Goal: Participate in discussion

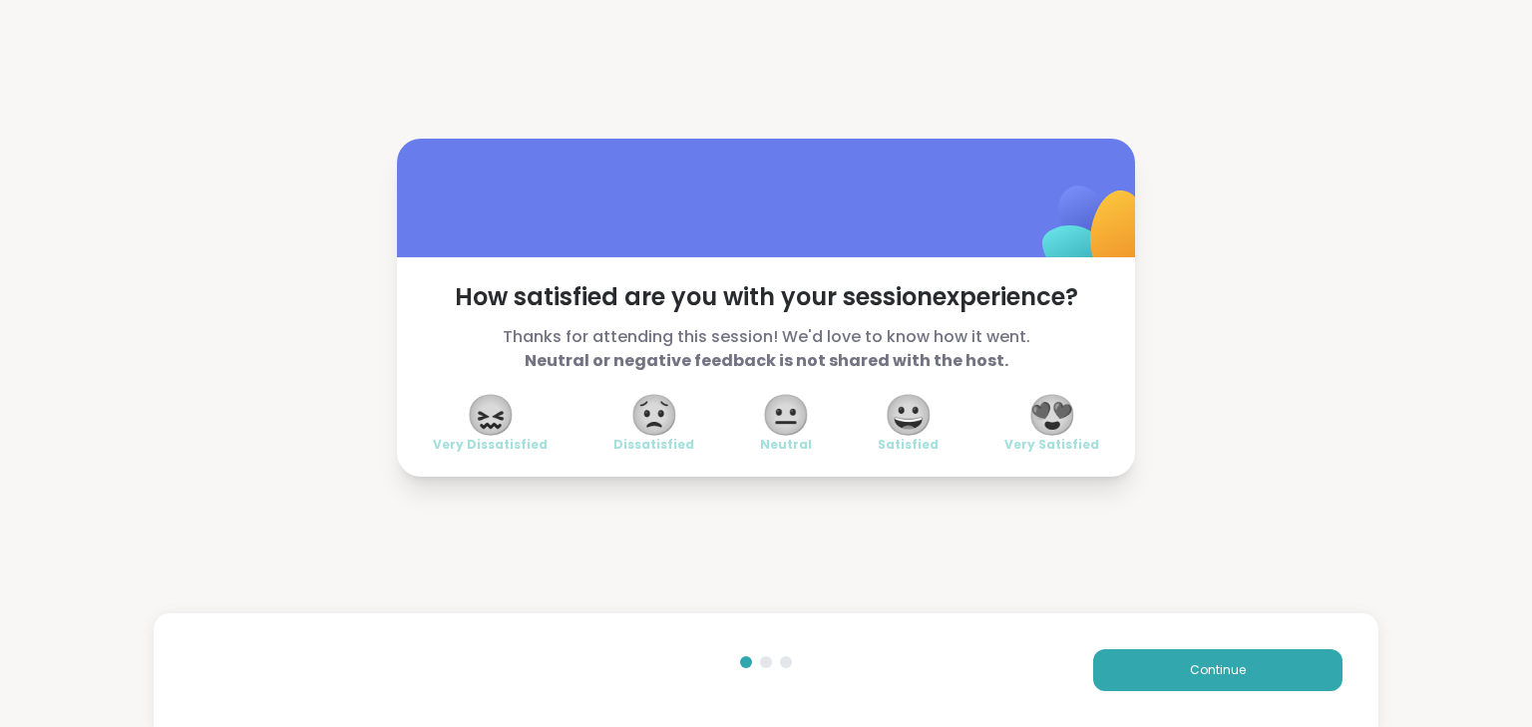
click at [1053, 417] on span "😍" at bounding box center [1052, 415] width 50 height 36
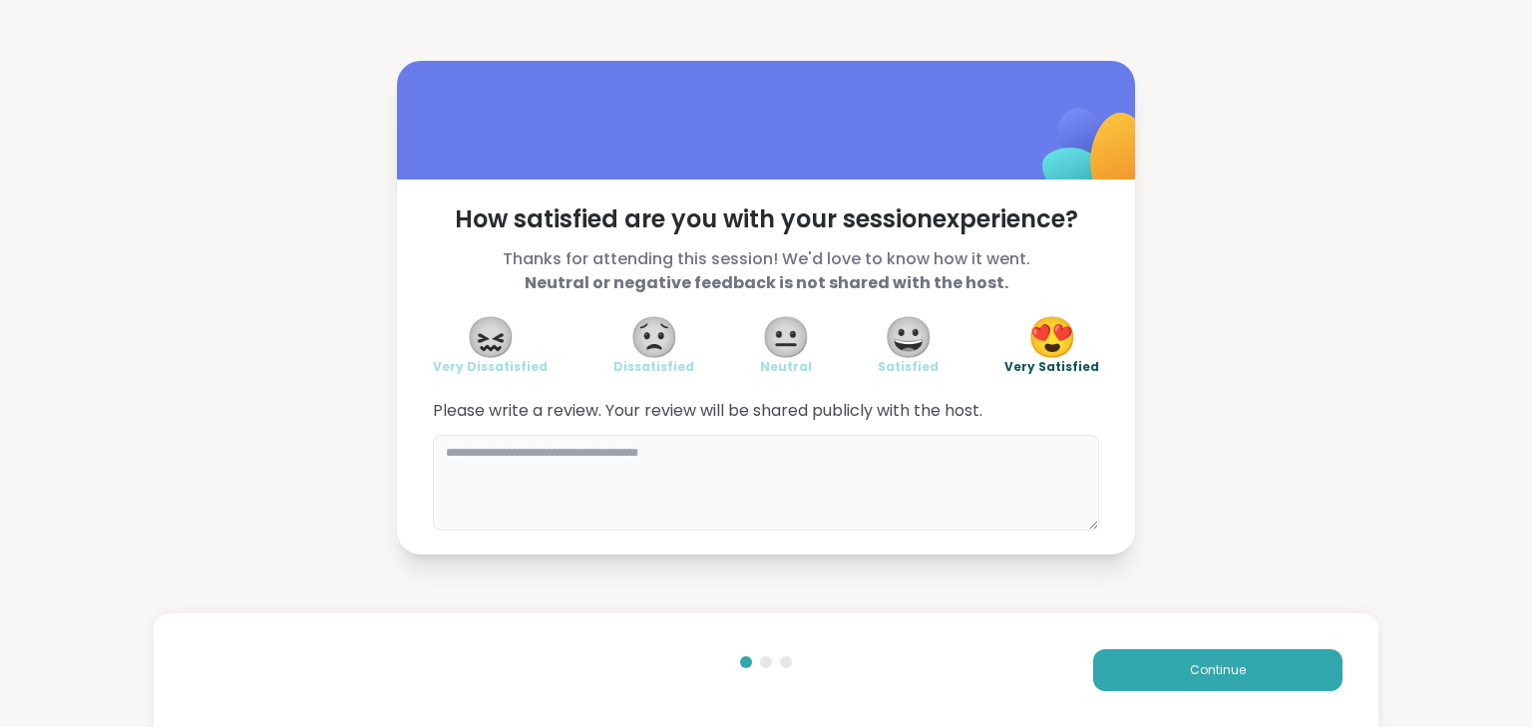
click at [958, 463] on textarea at bounding box center [766, 483] width 666 height 96
drag, startPoint x: 648, startPoint y: 438, endPoint x: 638, endPoint y: 439, distance: 10.0
click at [640, 447] on div "Please write a review. Your review will be shared publicly with the host." at bounding box center [766, 465] width 666 height 132
click at [499, 459] on textarea at bounding box center [766, 483] width 666 height 96
click at [604, 483] on textarea at bounding box center [766, 483] width 666 height 96
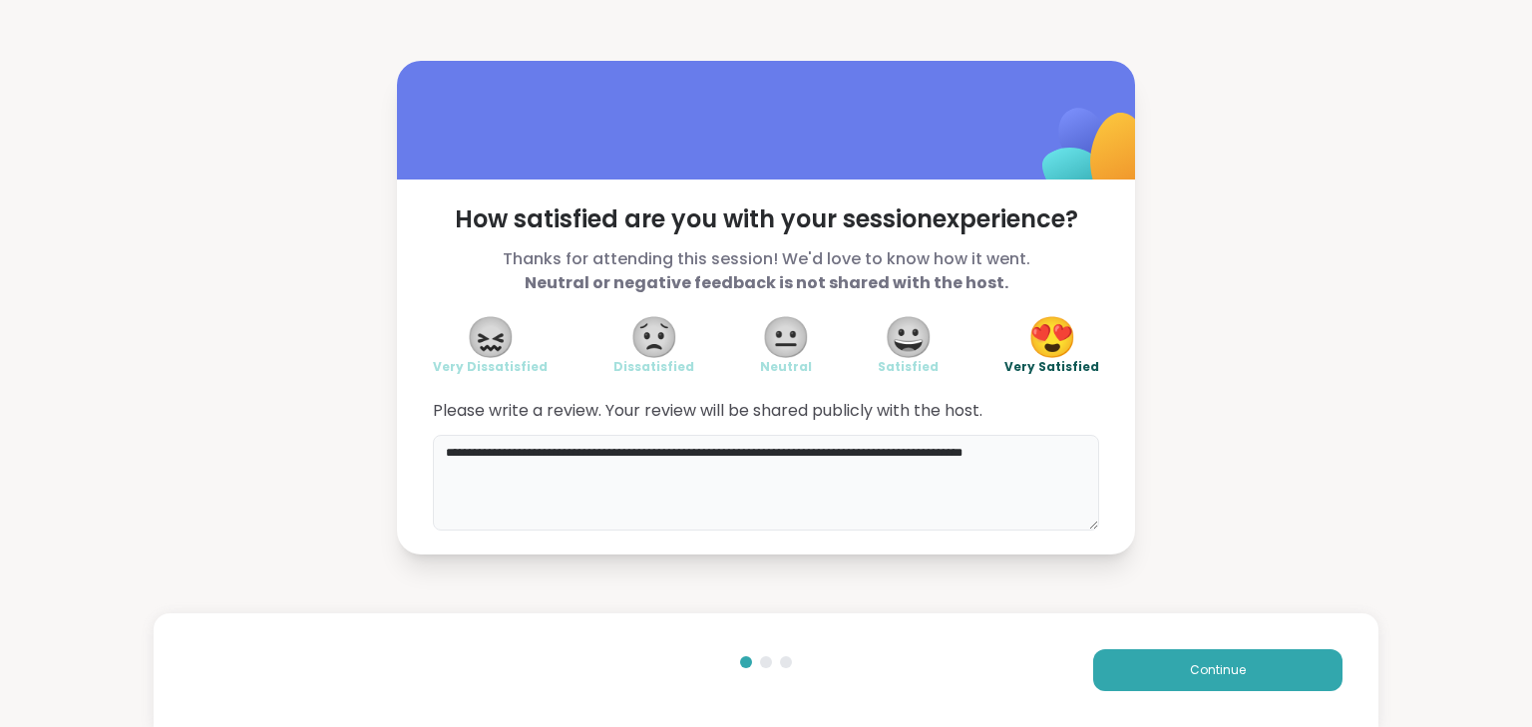
type textarea "**********"
drag, startPoint x: 1331, startPoint y: 428, endPoint x: 1225, endPoint y: 668, distance: 262.6
click at [1225, 668] on span "Continue" at bounding box center [1218, 670] width 56 height 18
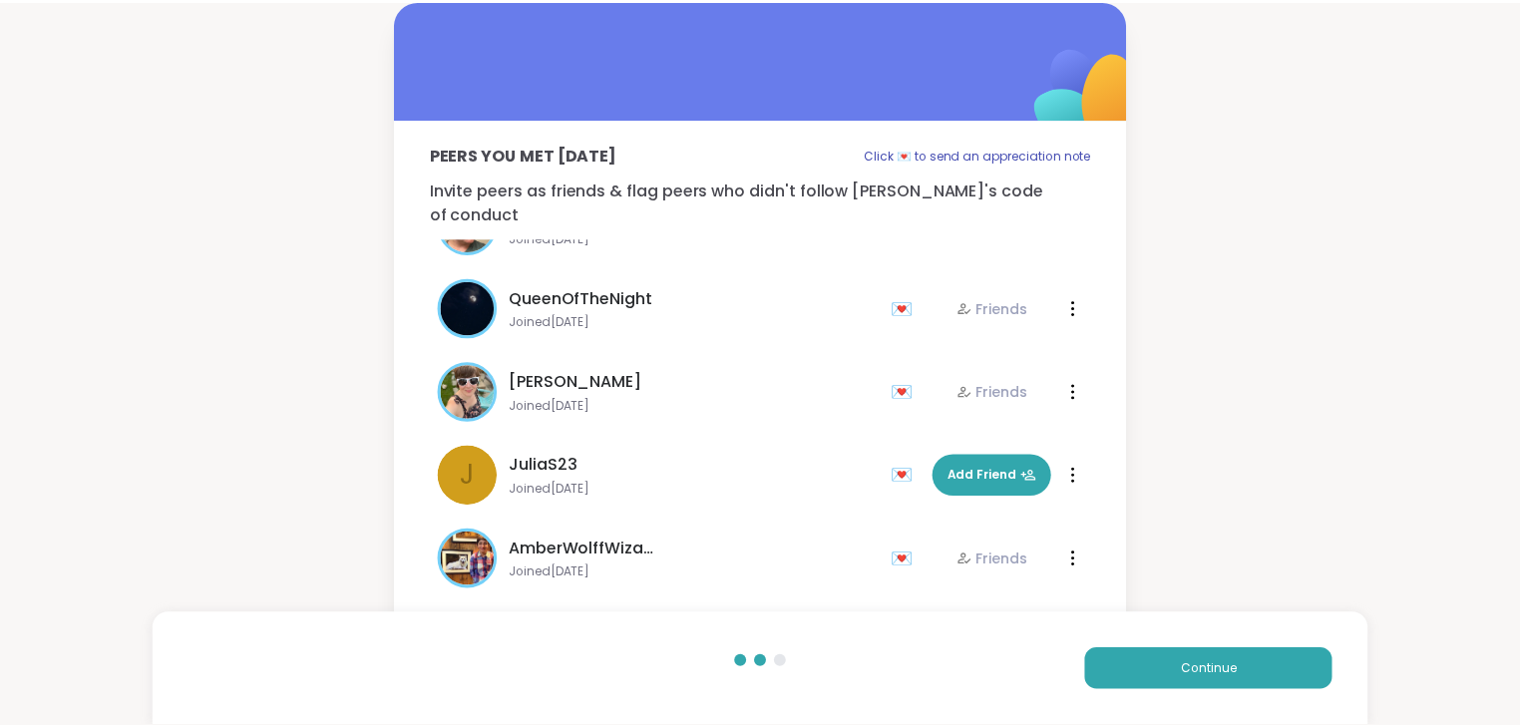
scroll to position [60, 0]
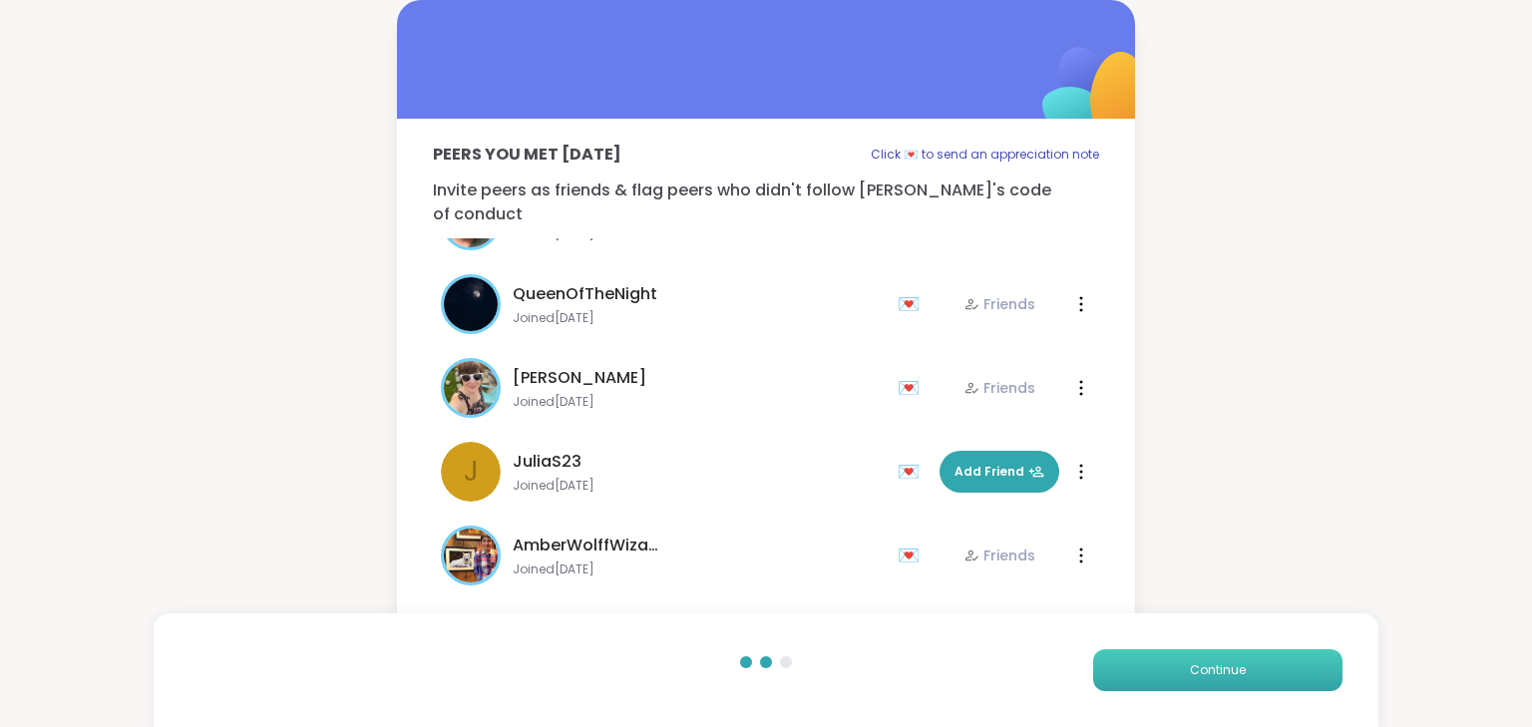
click at [1221, 677] on span "Continue" at bounding box center [1218, 670] width 56 height 18
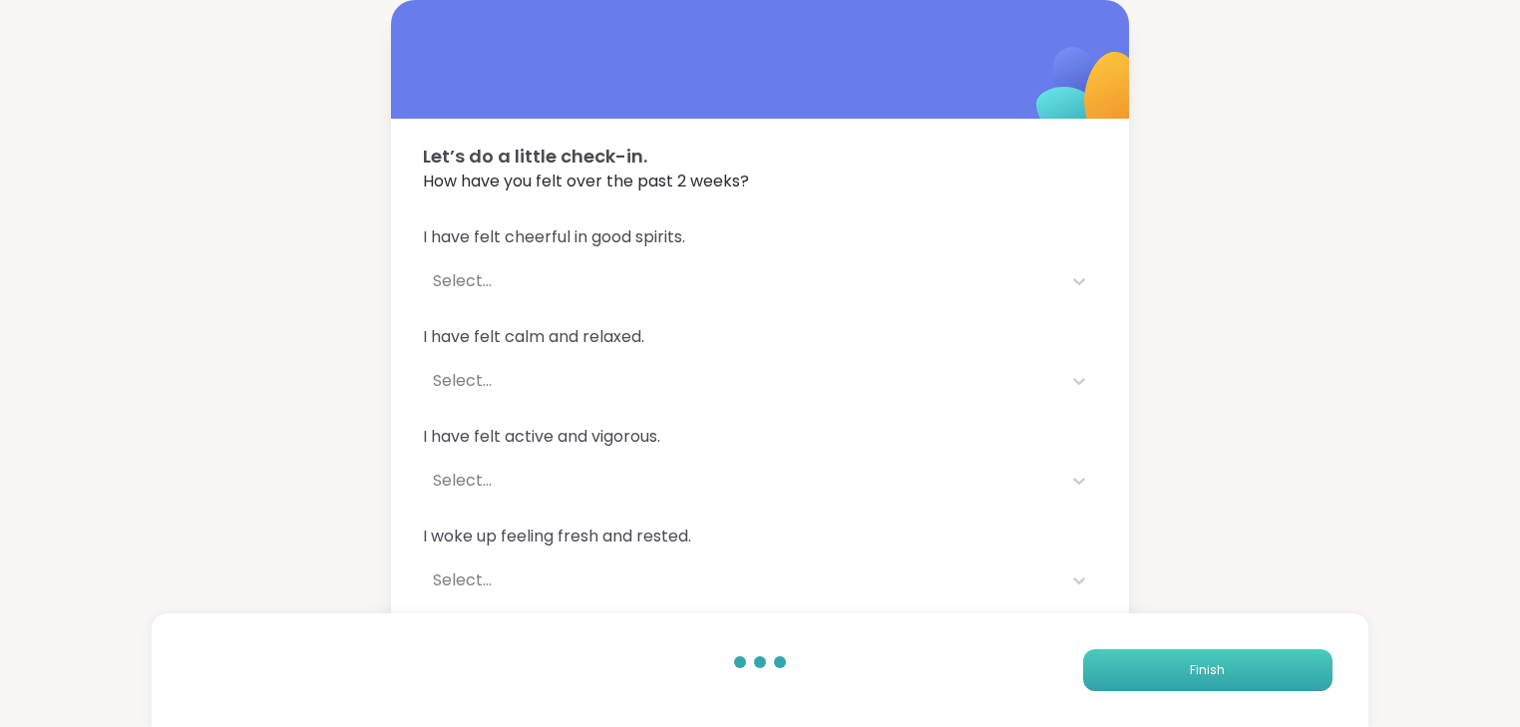
click at [1219, 672] on span "Finish" at bounding box center [1207, 670] width 35 height 18
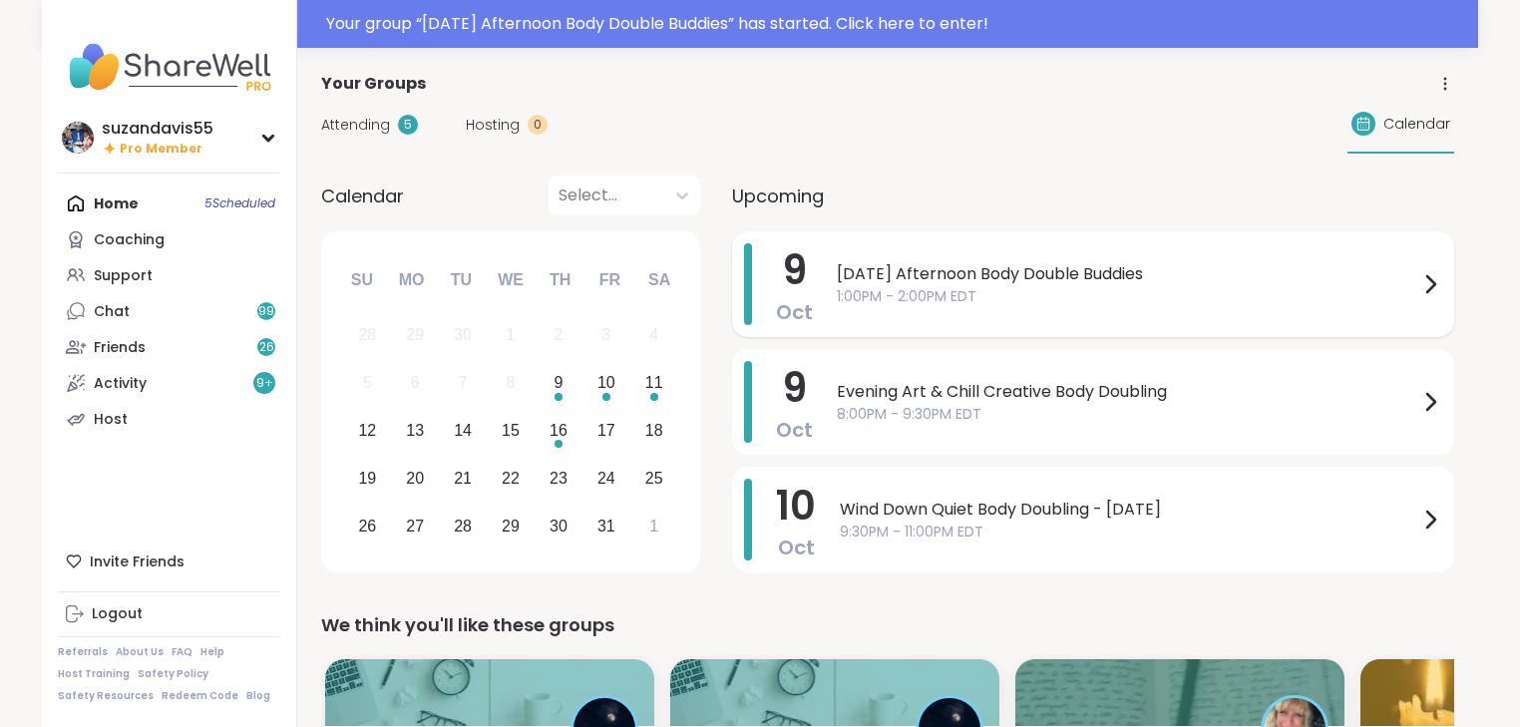
click at [1051, 283] on span "[DATE] Afternoon Body Double Buddies" at bounding box center [1128, 274] width 582 height 24
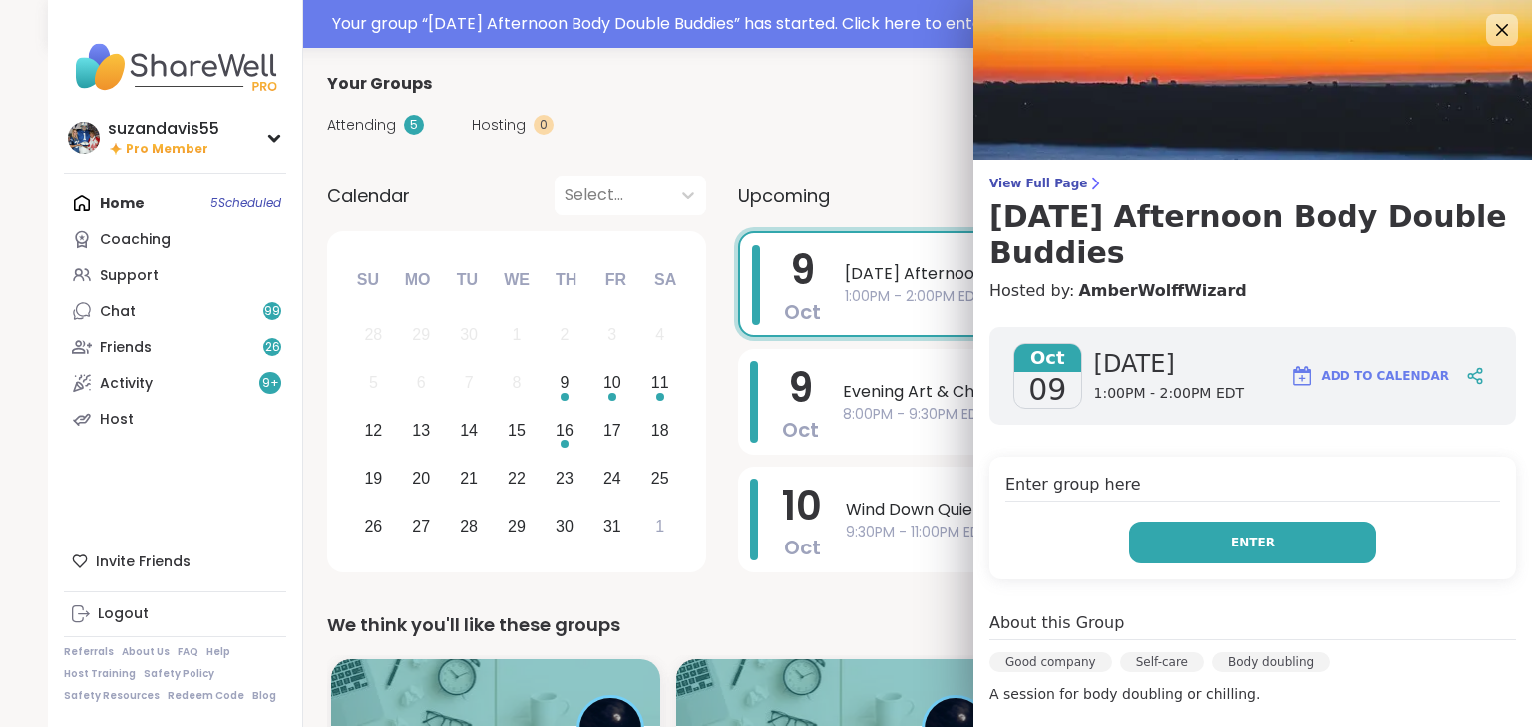
click at [1182, 535] on button "Enter" at bounding box center [1252, 543] width 247 height 42
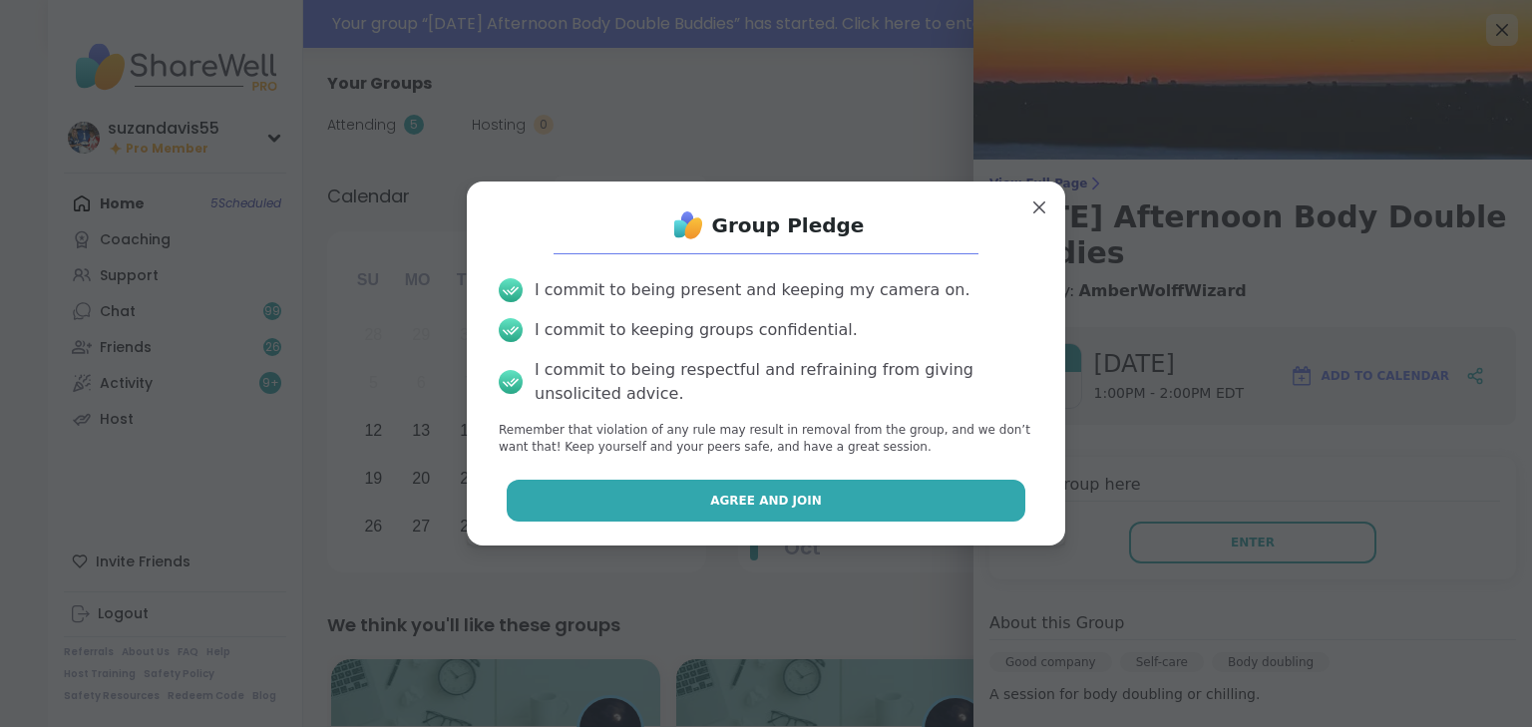
click at [897, 502] on button "Agree and Join" at bounding box center [767, 501] width 520 height 42
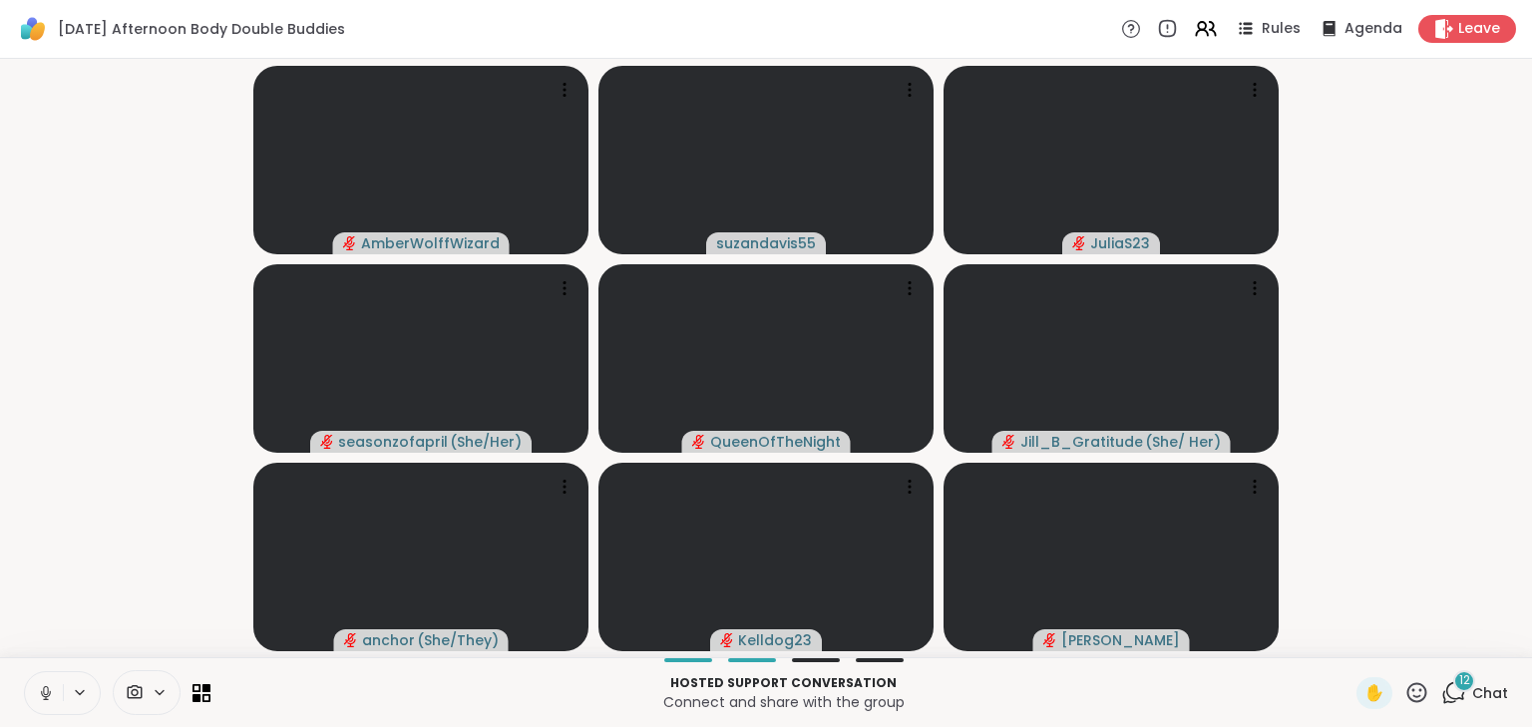
click at [49, 690] on icon at bounding box center [46, 693] width 18 height 18
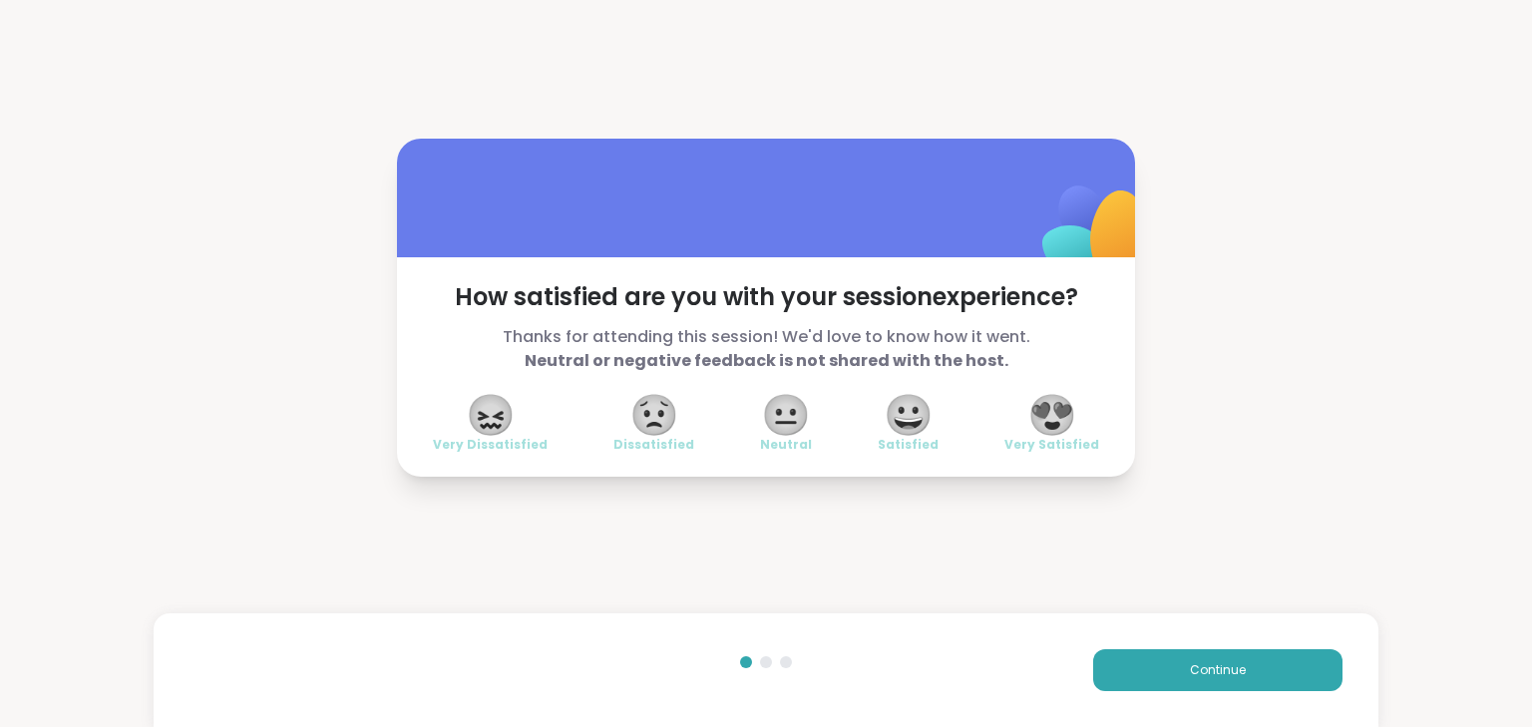
click at [1058, 420] on span "😍" at bounding box center [1052, 415] width 50 height 36
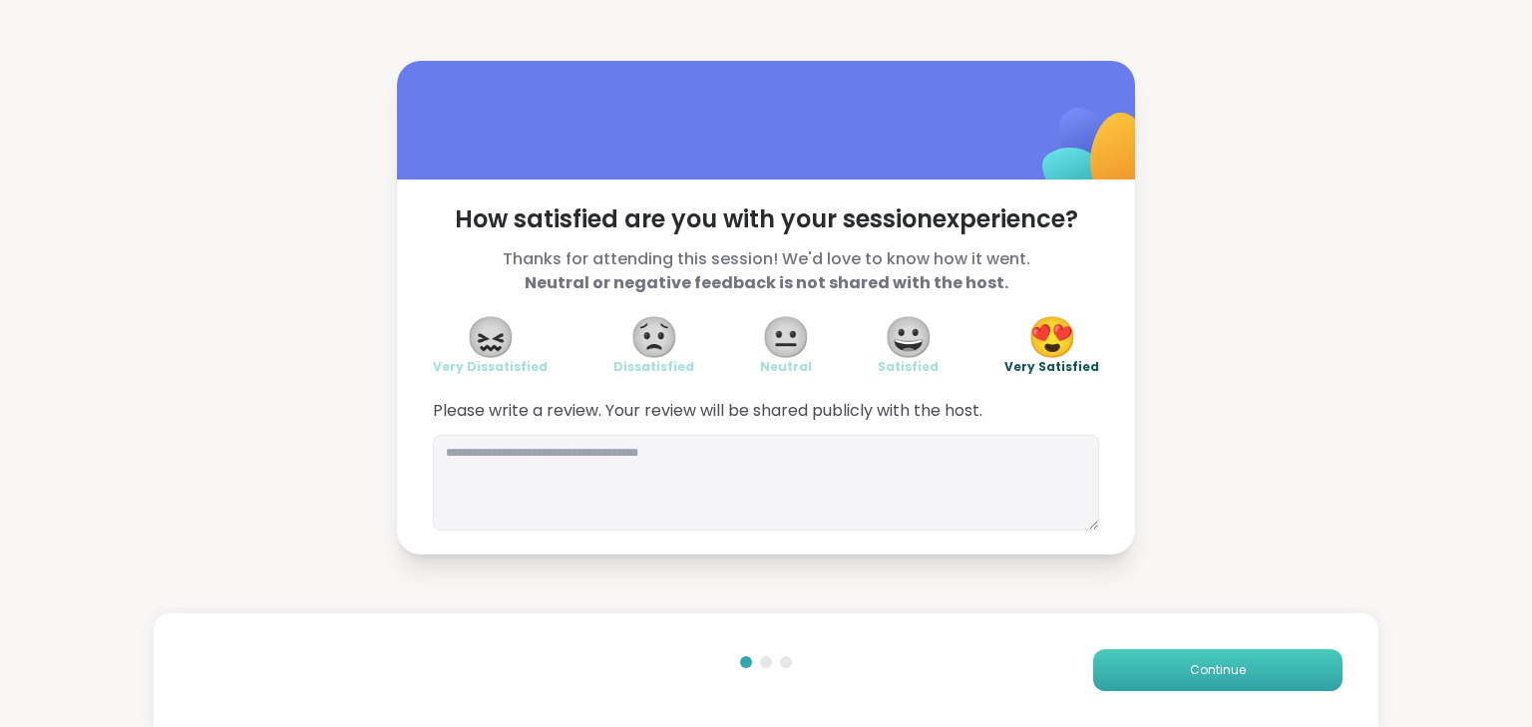
click at [1165, 661] on button "Continue" at bounding box center [1217, 670] width 249 height 42
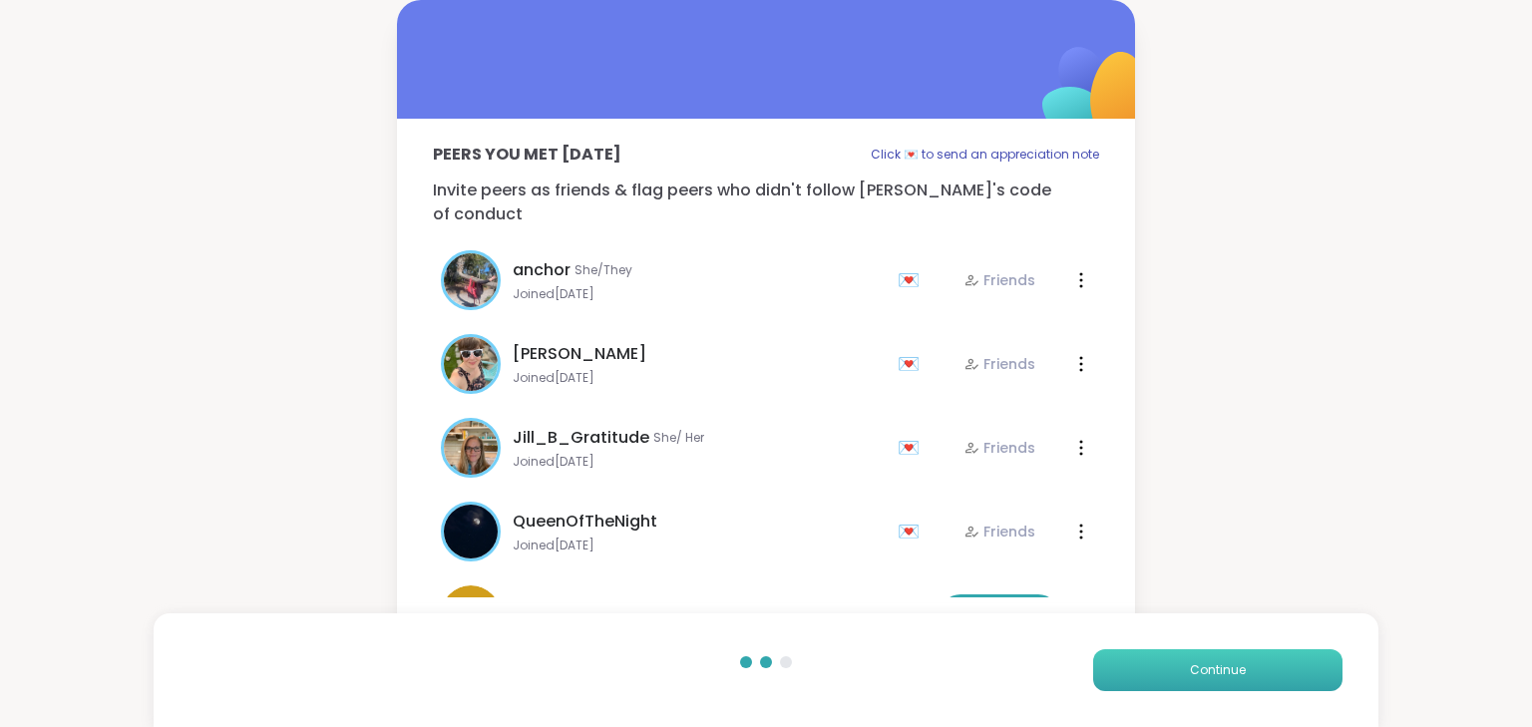
click at [1190, 665] on span "Continue" at bounding box center [1218, 670] width 56 height 18
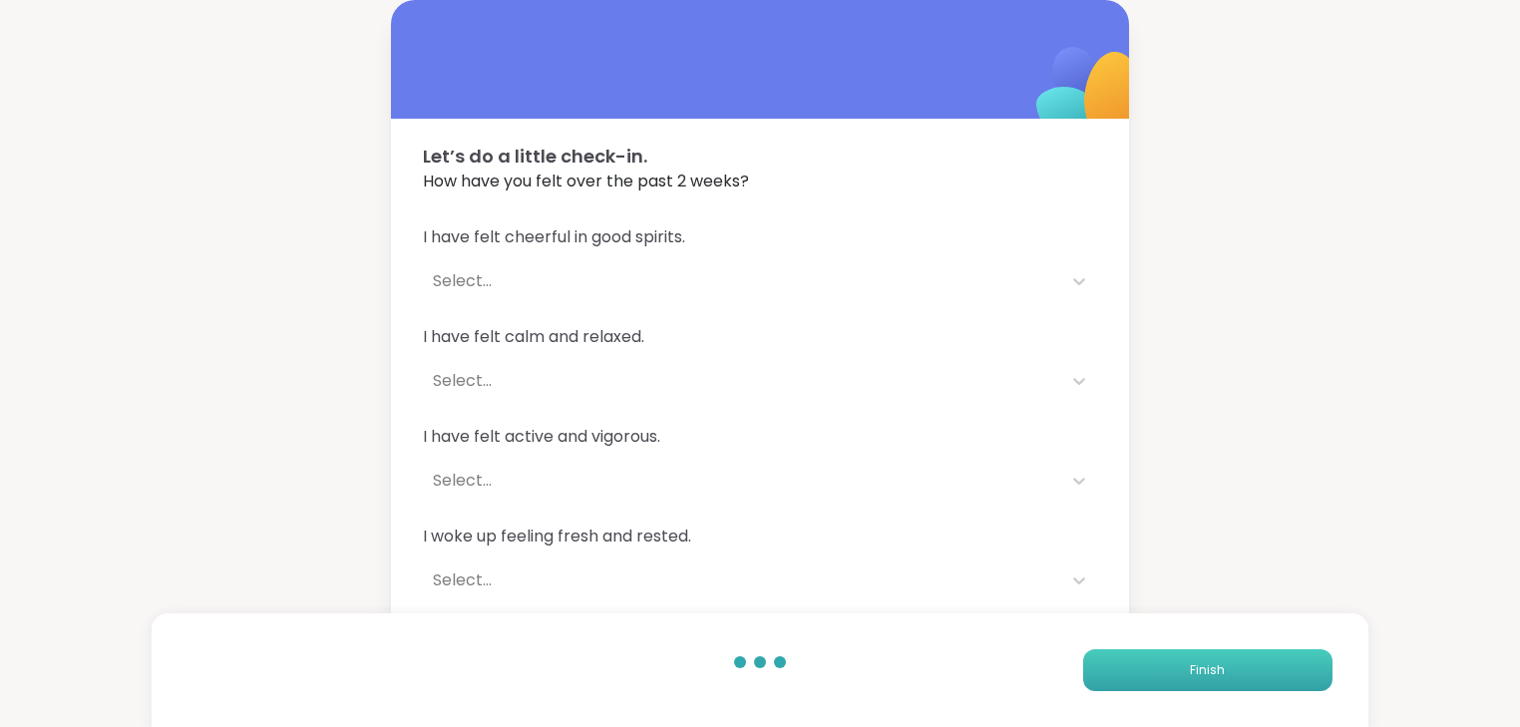
click at [1186, 660] on button "Finish" at bounding box center [1207, 670] width 249 height 42
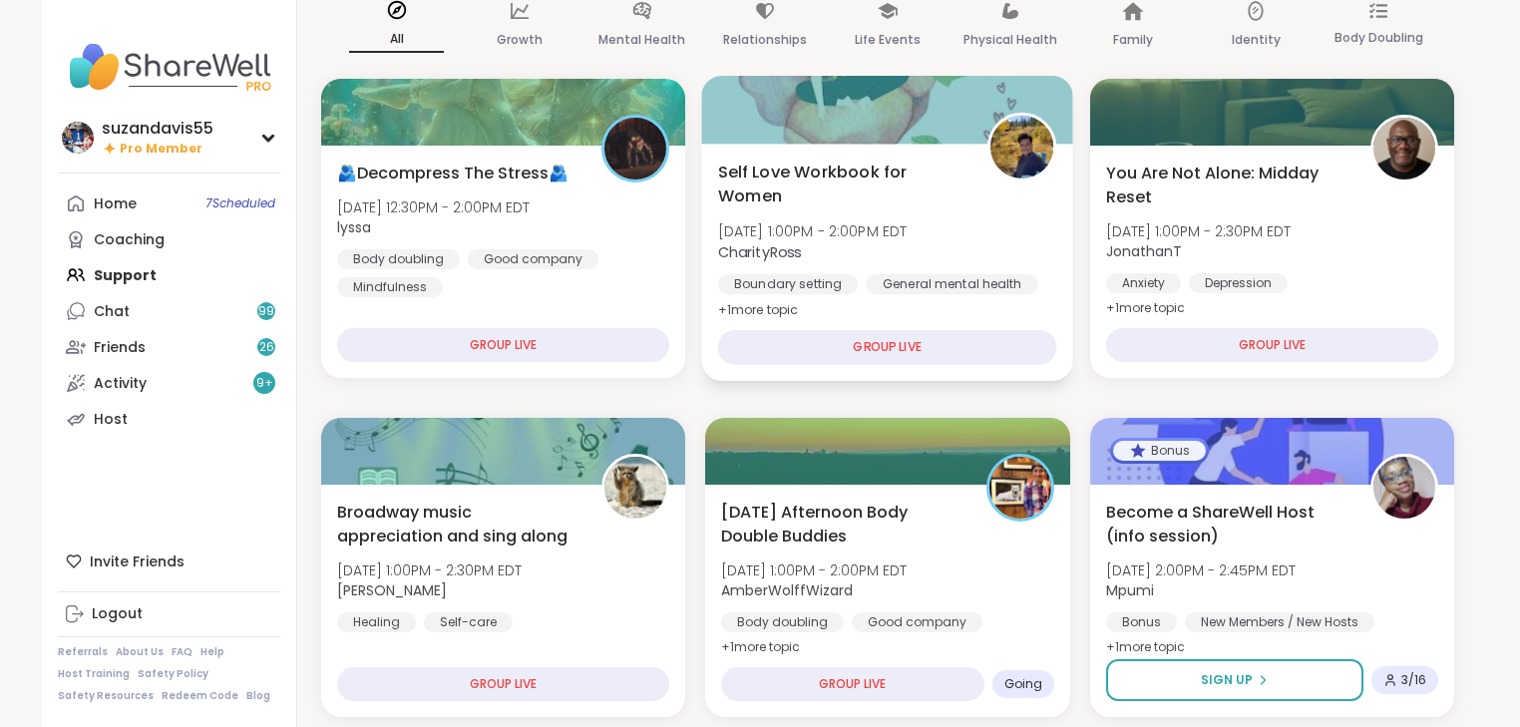
scroll to position [399, 0]
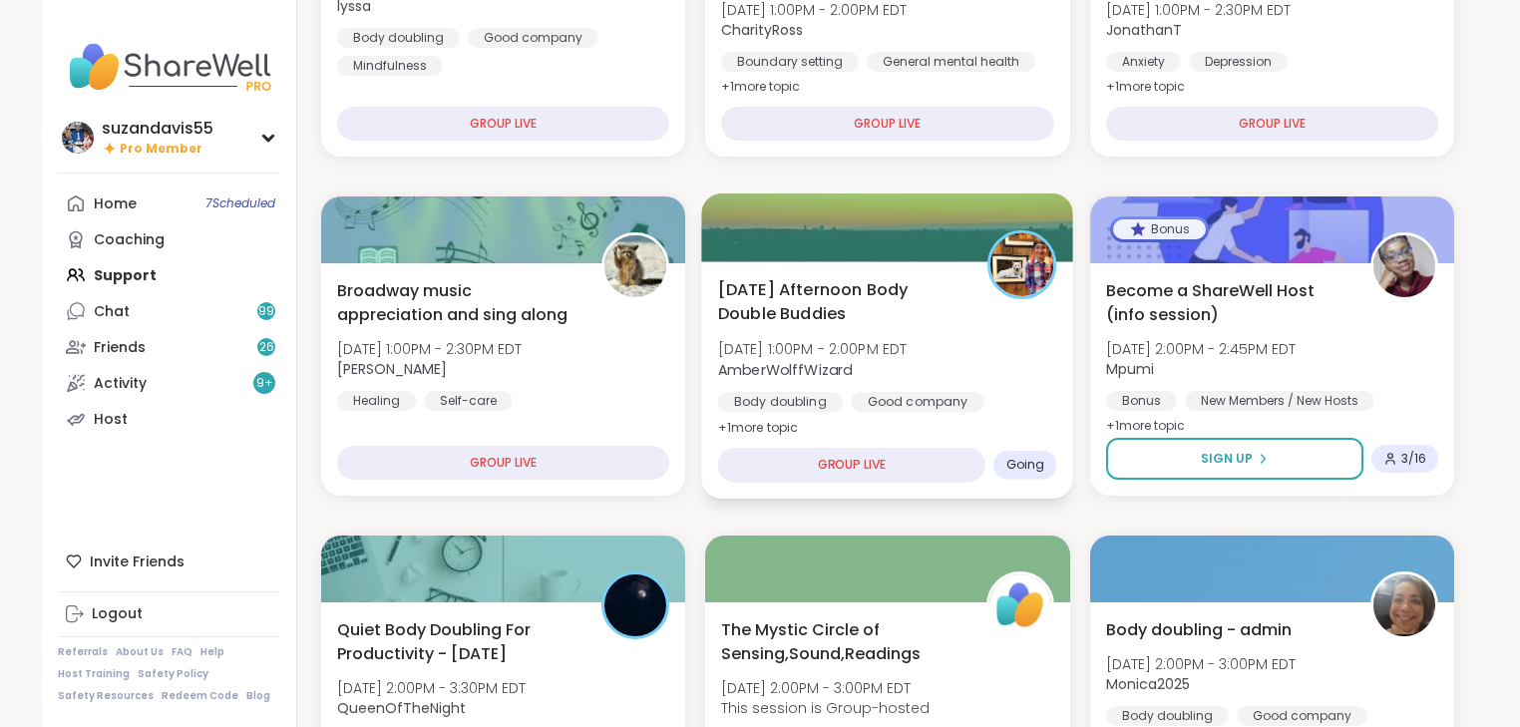
click at [802, 370] on b "AmberWolffWizard" at bounding box center [785, 369] width 135 height 20
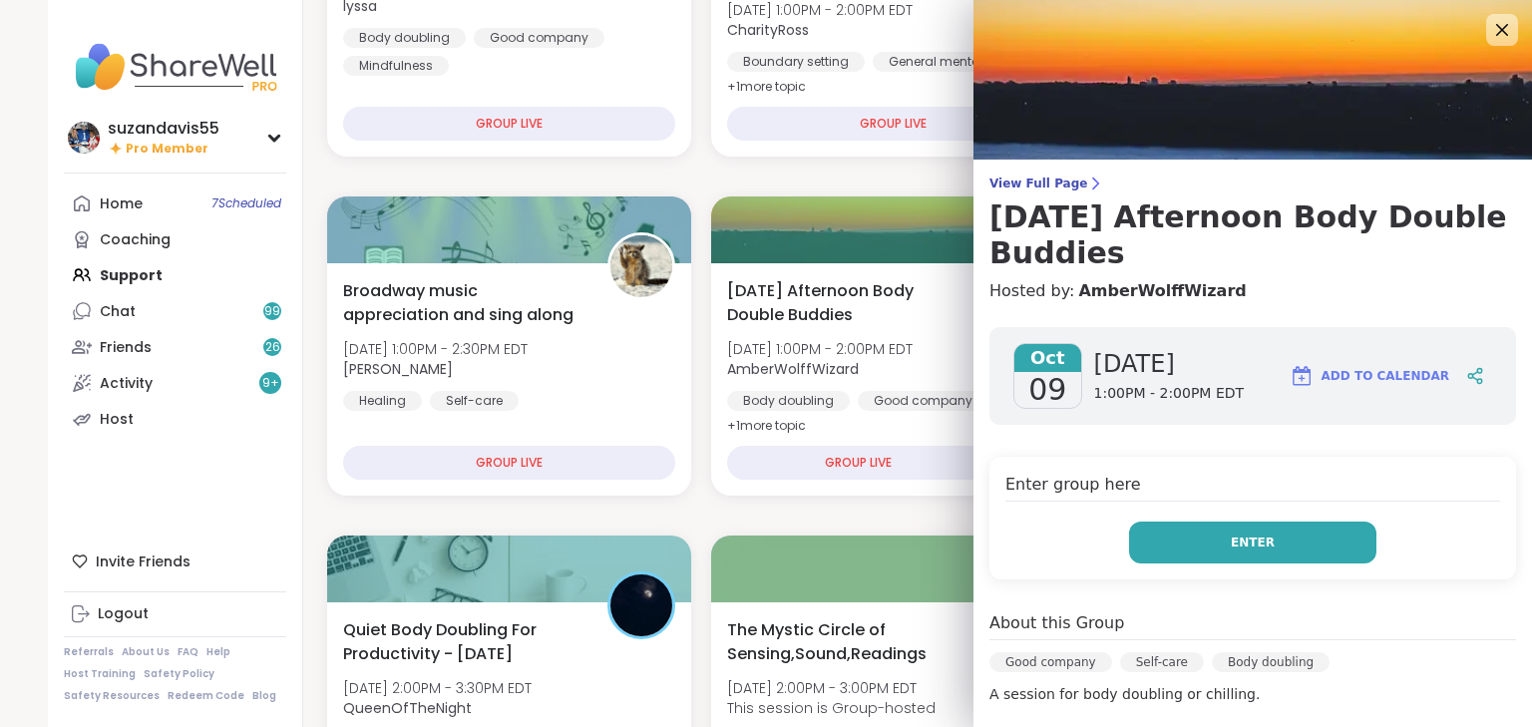
click at [1193, 538] on button "Enter" at bounding box center [1252, 543] width 247 height 42
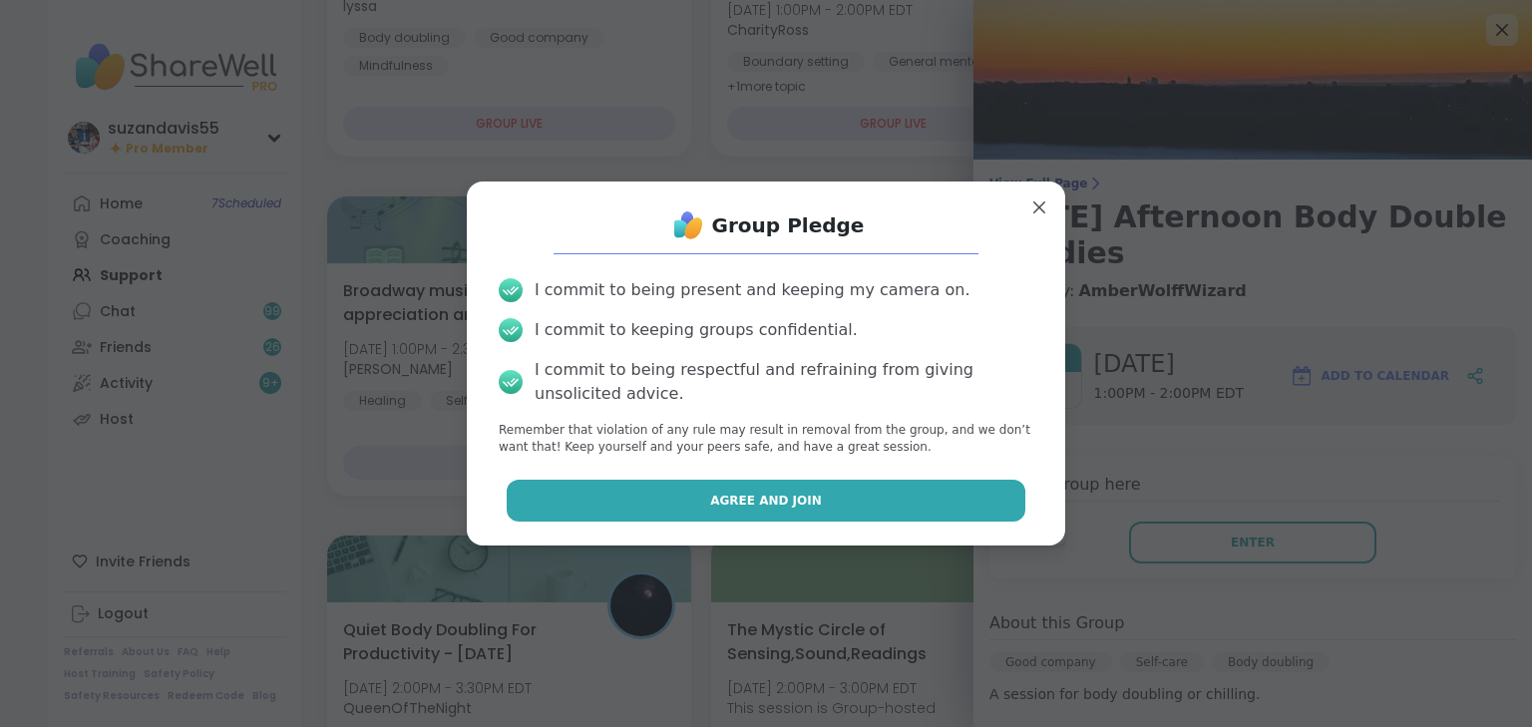
click at [926, 504] on button "Agree and Join" at bounding box center [767, 501] width 520 height 42
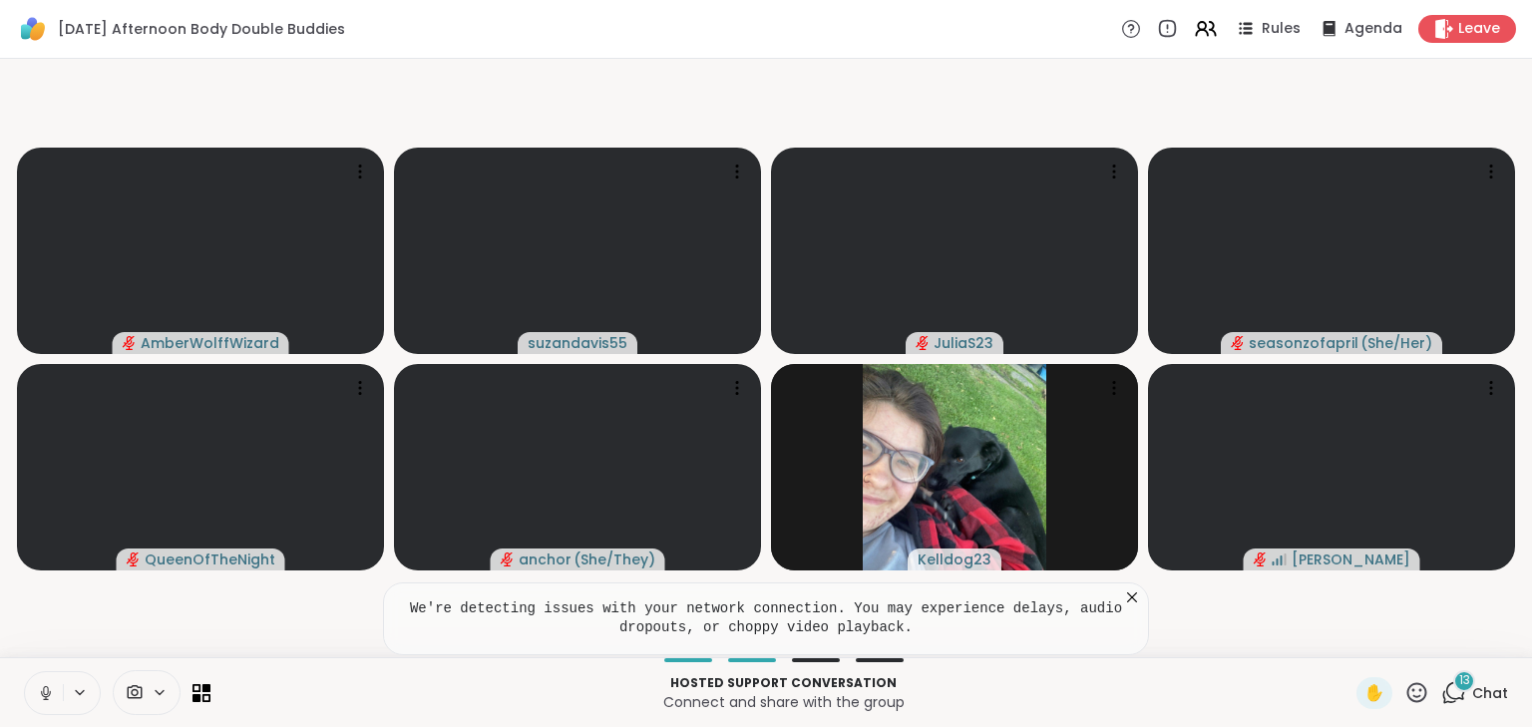
drag, startPoint x: 52, startPoint y: 694, endPoint x: 78, endPoint y: 688, distance: 26.6
click at [55, 694] on button at bounding box center [44, 693] width 38 height 42
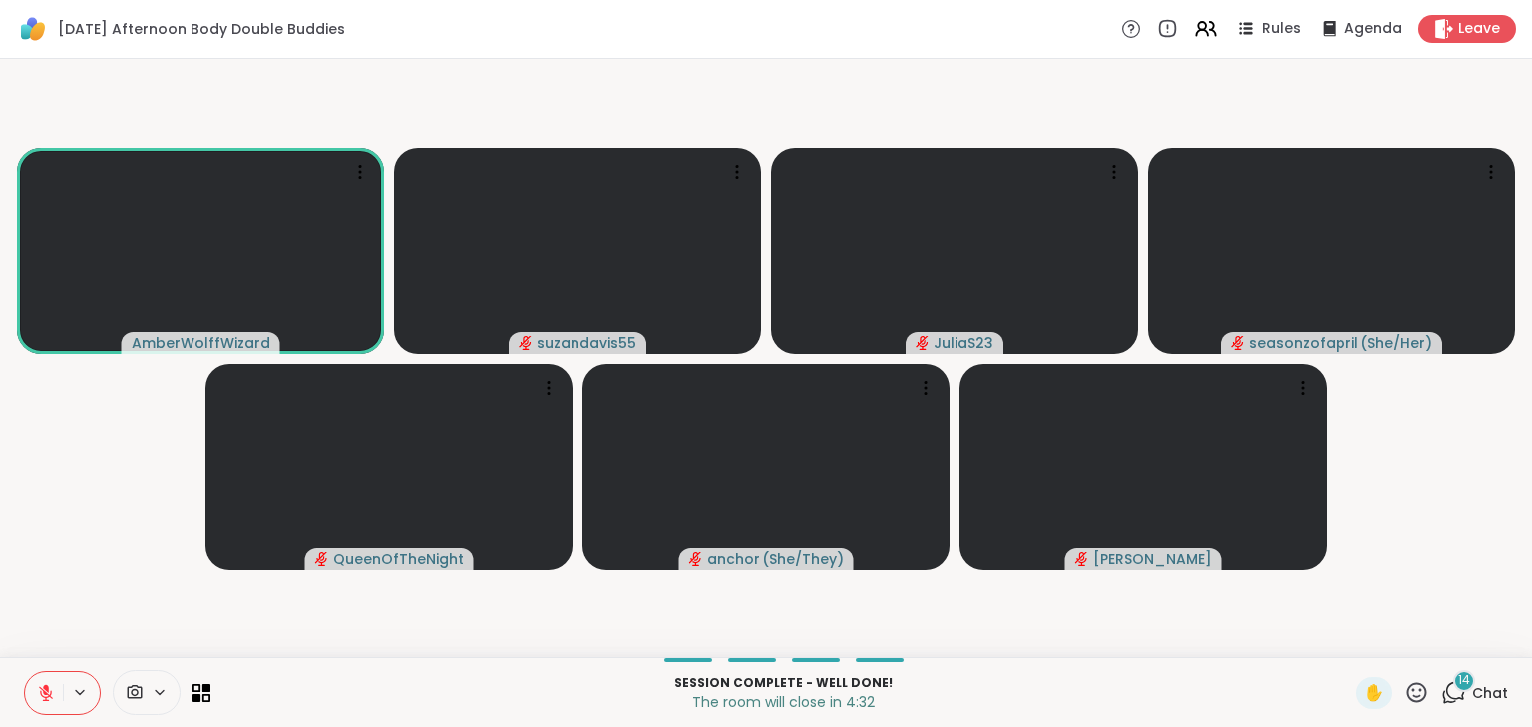
drag, startPoint x: 46, startPoint y: 693, endPoint x: 77, endPoint y: 694, distance: 30.9
click at [47, 689] on icon at bounding box center [46, 693] width 18 height 18
click at [50, 690] on icon at bounding box center [46, 693] width 18 height 18
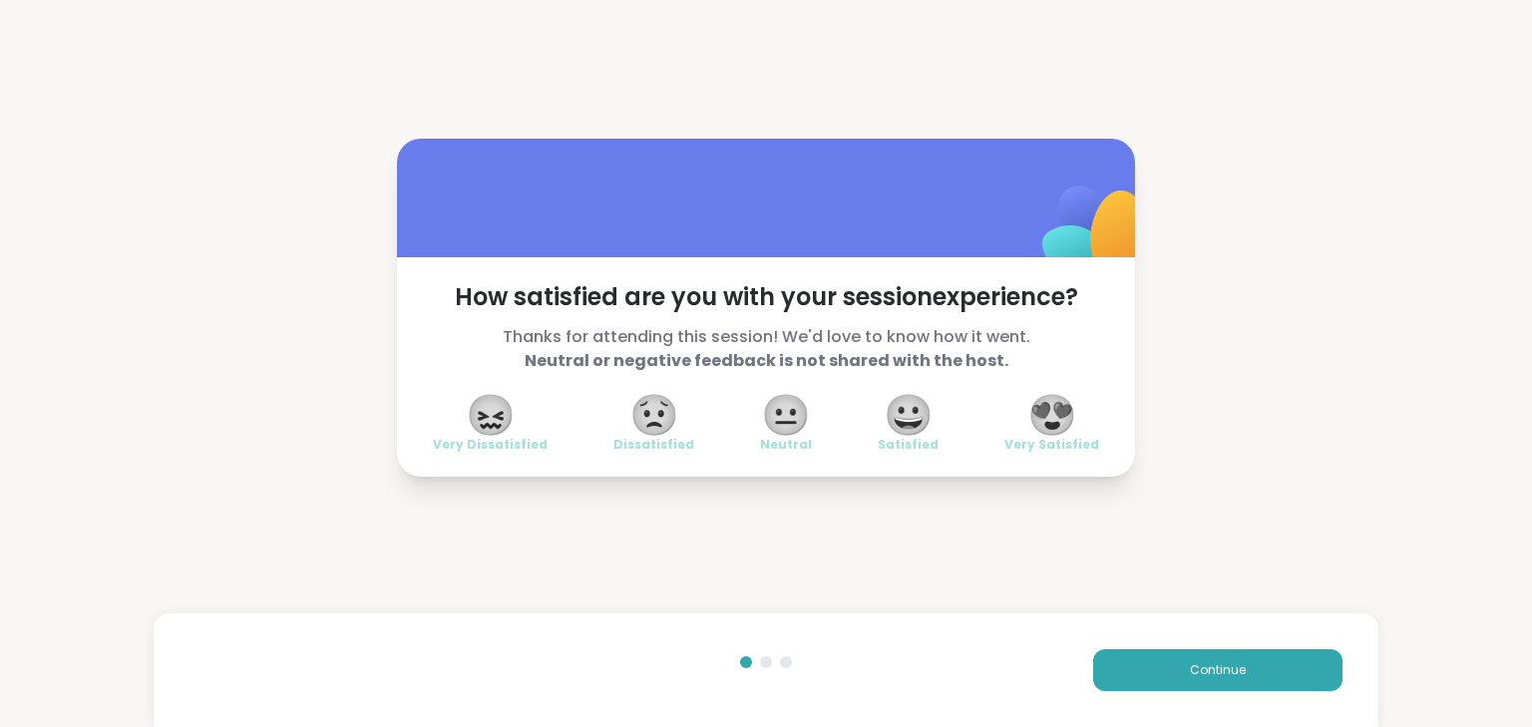
click at [1038, 409] on span "😍" at bounding box center [1052, 415] width 50 height 36
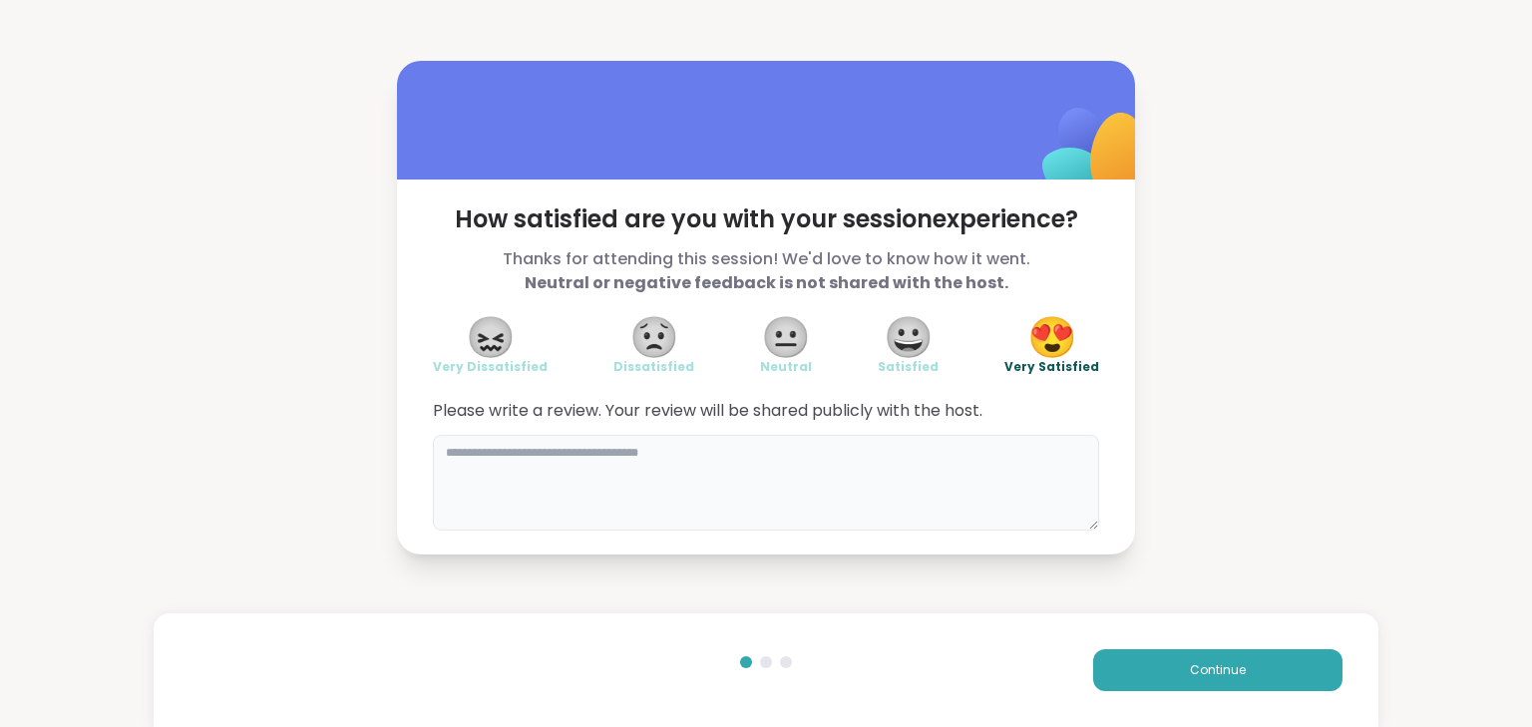
click at [950, 474] on textarea at bounding box center [766, 483] width 666 height 96
type textarea "*"
type textarea "**********"
click at [1135, 659] on button "Continue" at bounding box center [1217, 670] width 249 height 42
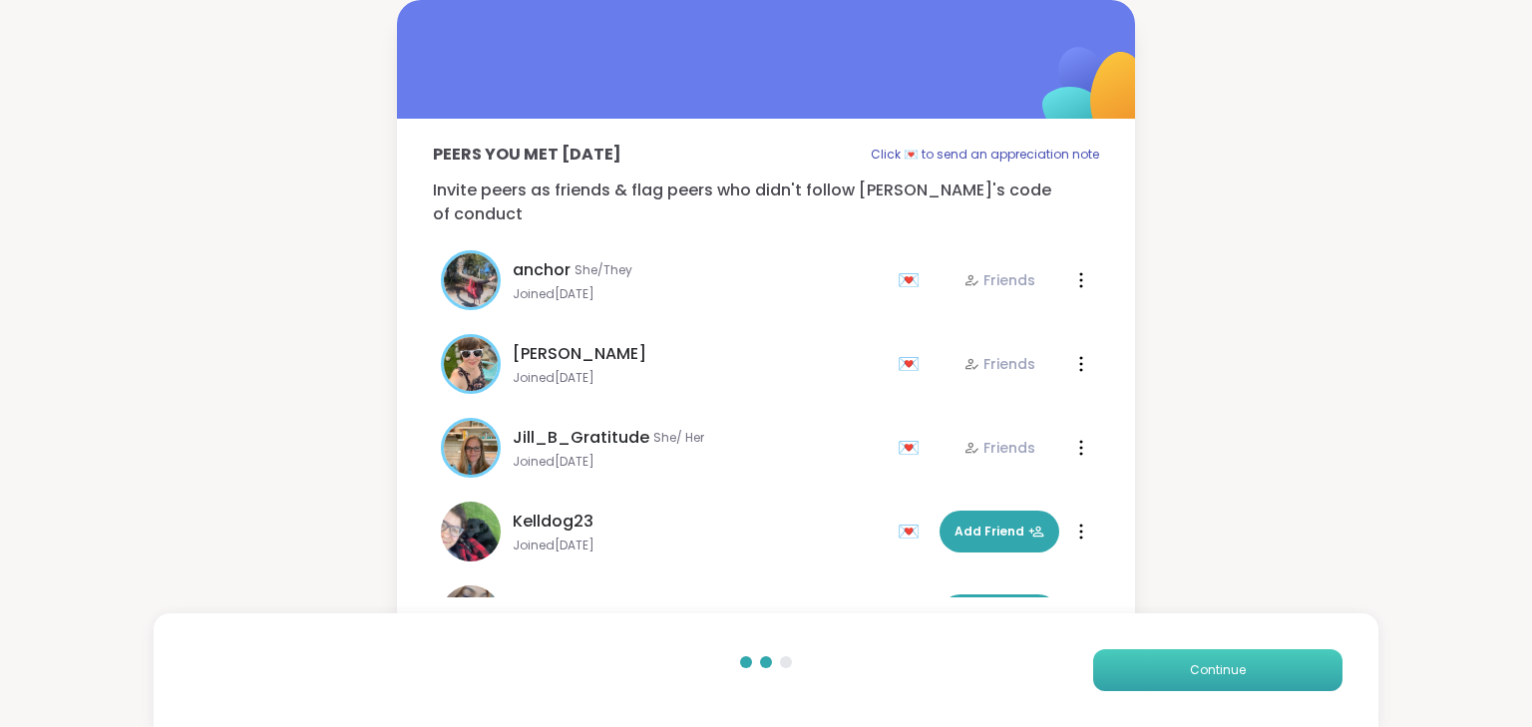
click at [1207, 662] on span "Continue" at bounding box center [1218, 670] width 56 height 18
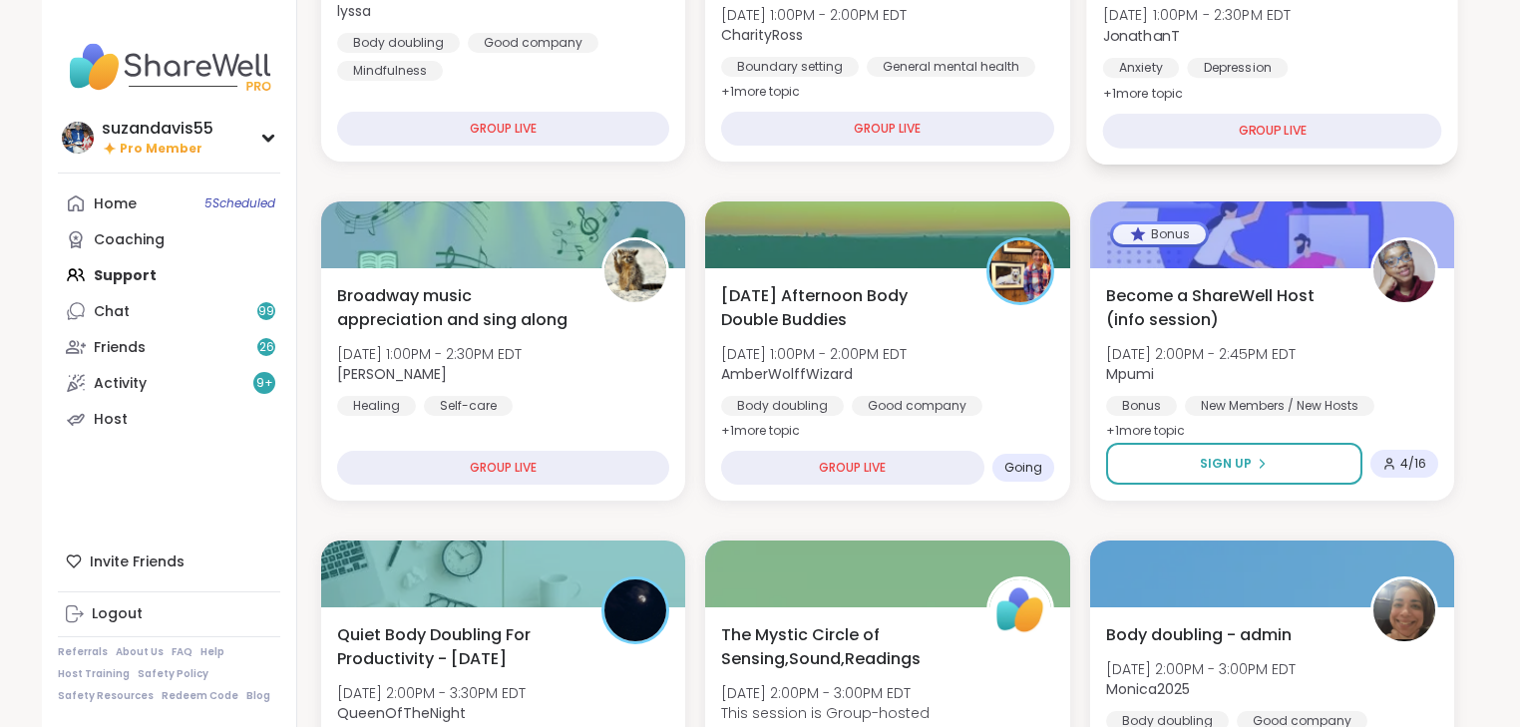
scroll to position [399, 0]
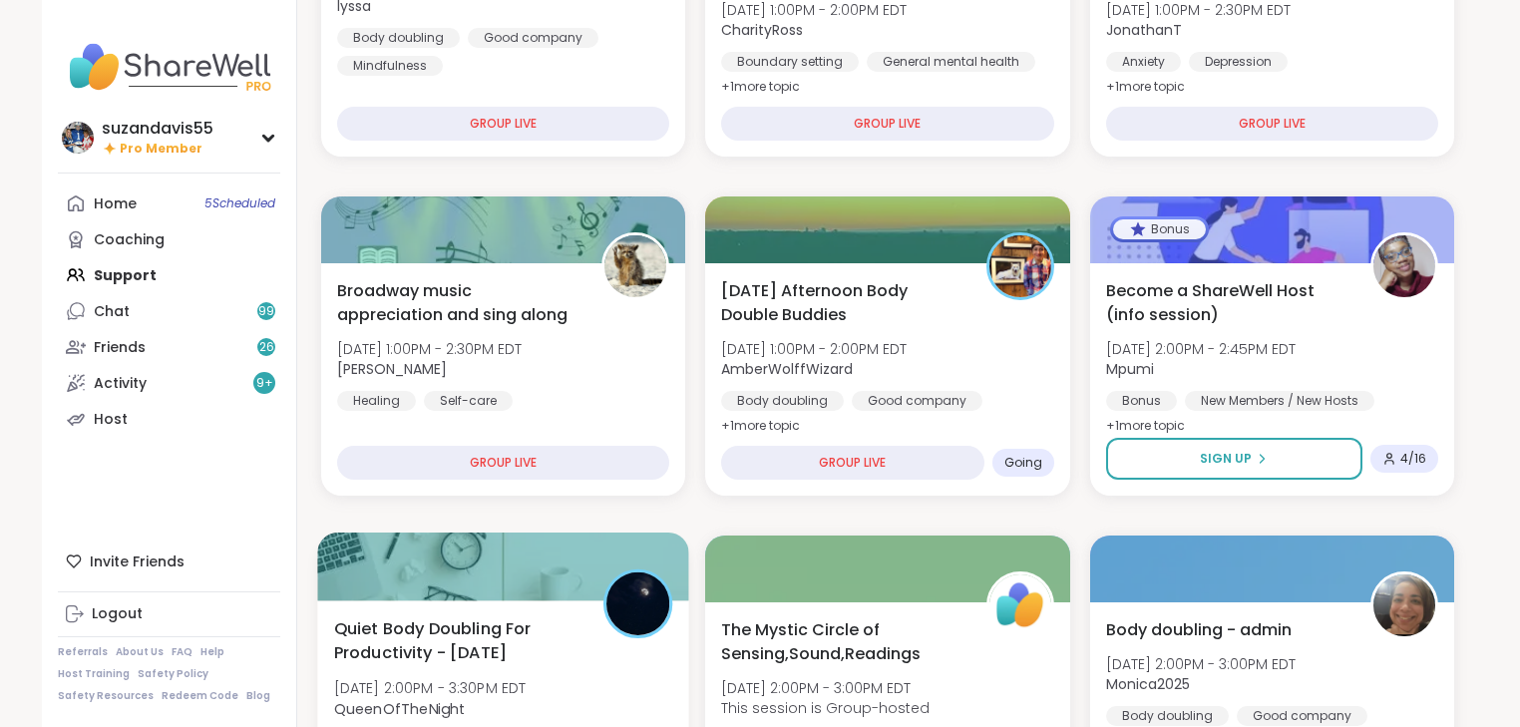
click at [492, 662] on span "Quiet Body Doubling For Productivity - [DATE]" at bounding box center [457, 640] width 247 height 49
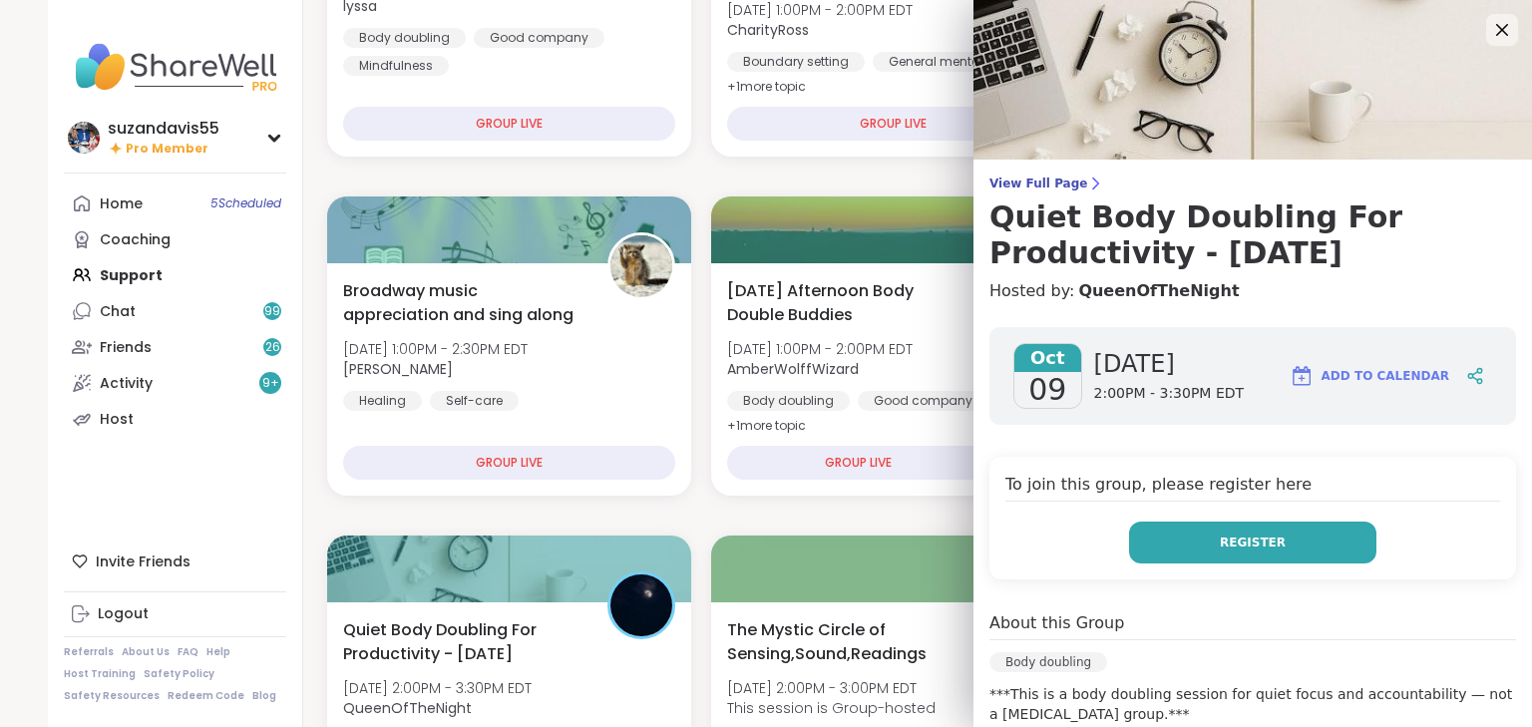
click at [1307, 531] on button "Register" at bounding box center [1252, 543] width 247 height 42
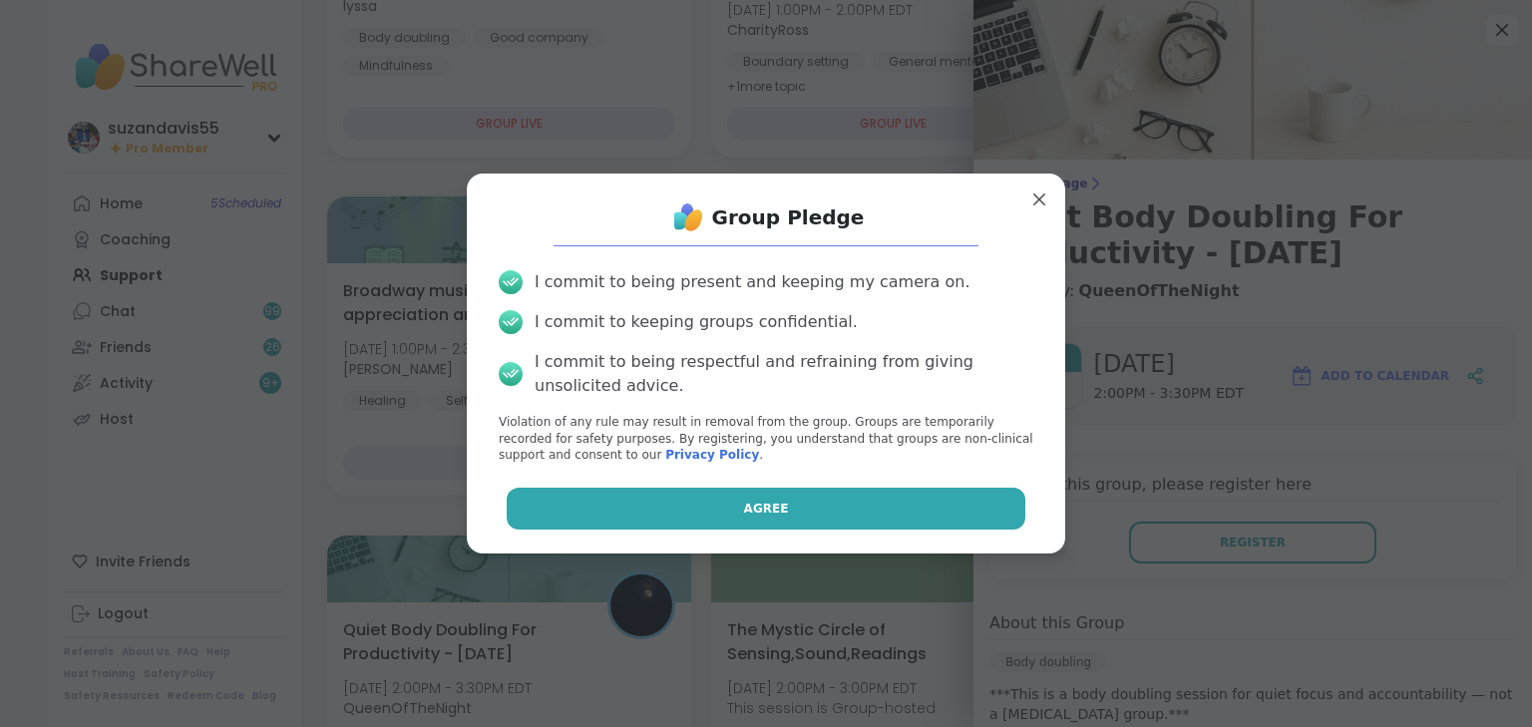
click at [810, 516] on button "Agree" at bounding box center [767, 509] width 520 height 42
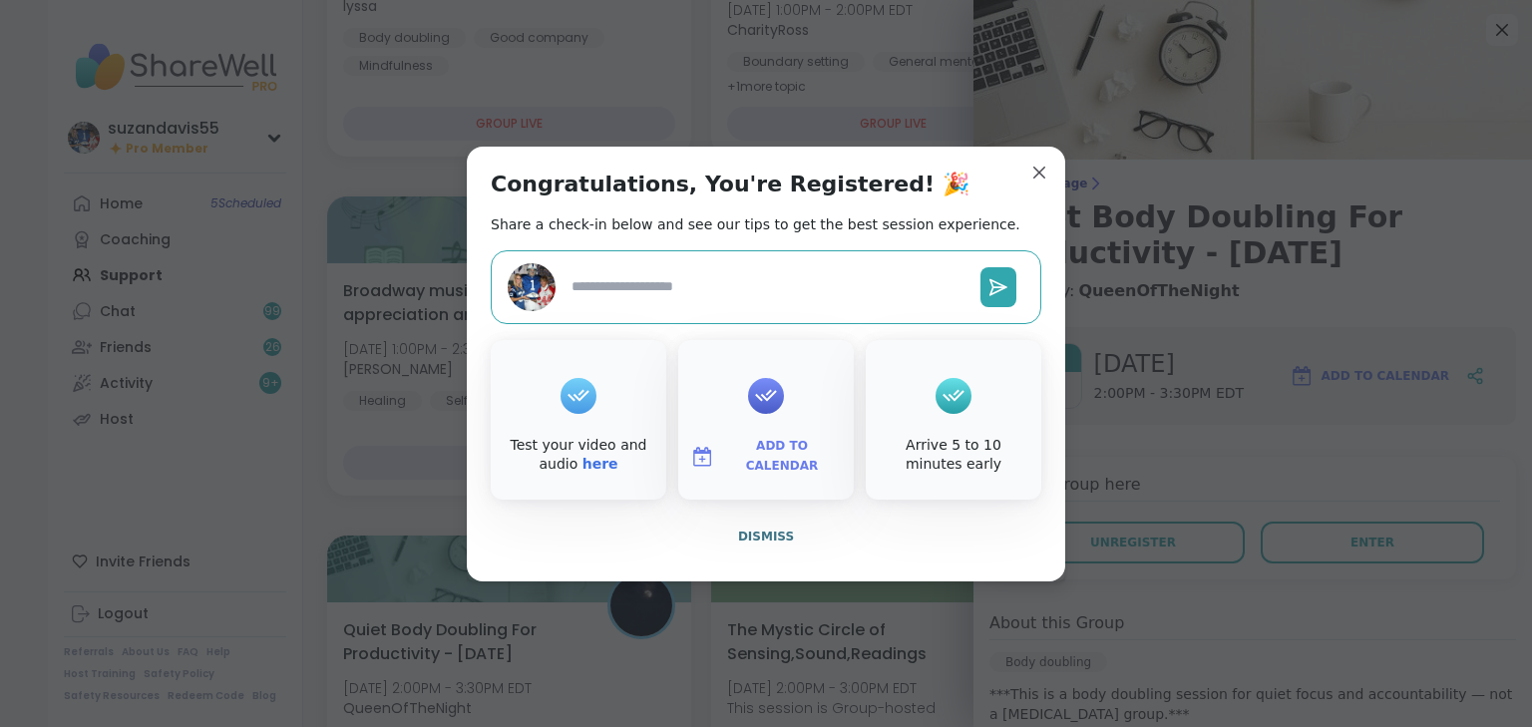
type textarea "*"
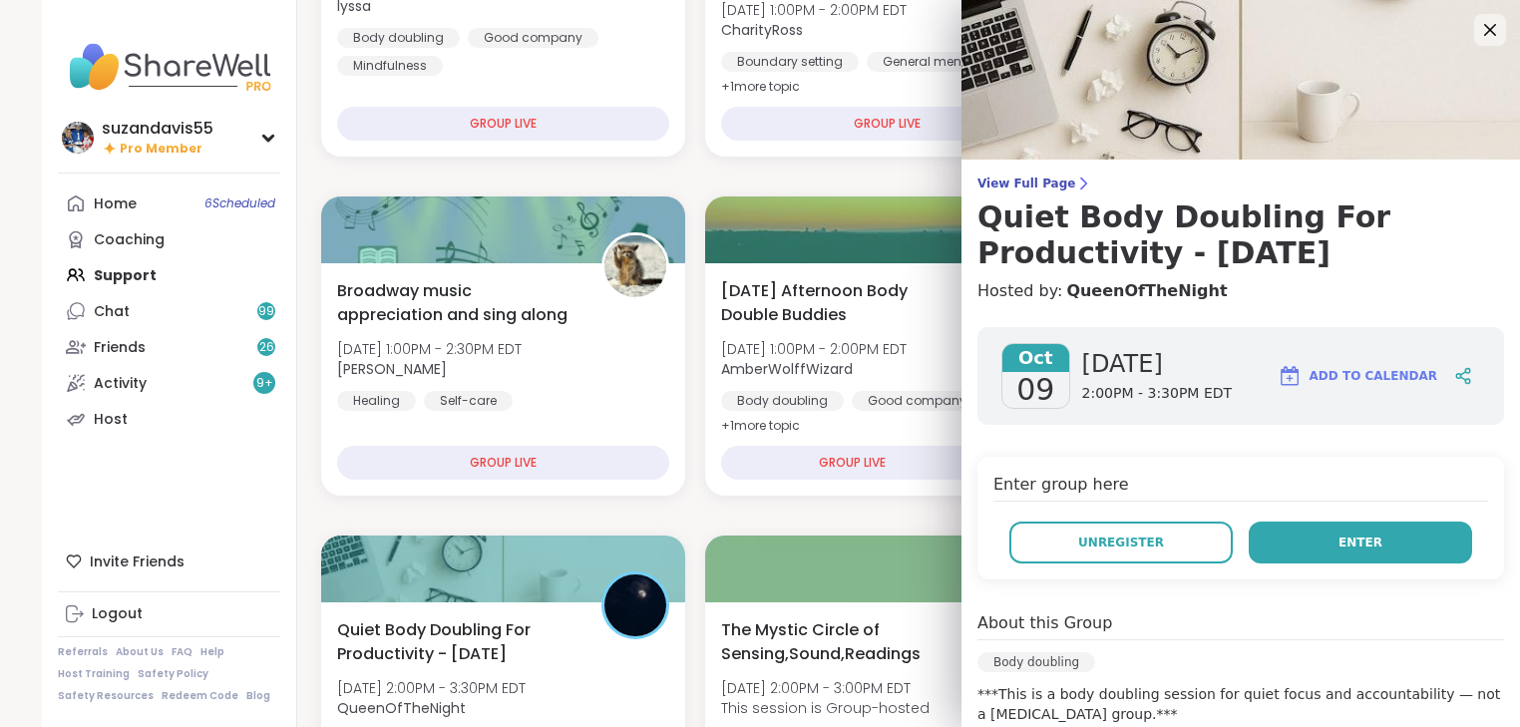
click at [1317, 535] on button "Enter" at bounding box center [1360, 543] width 223 height 42
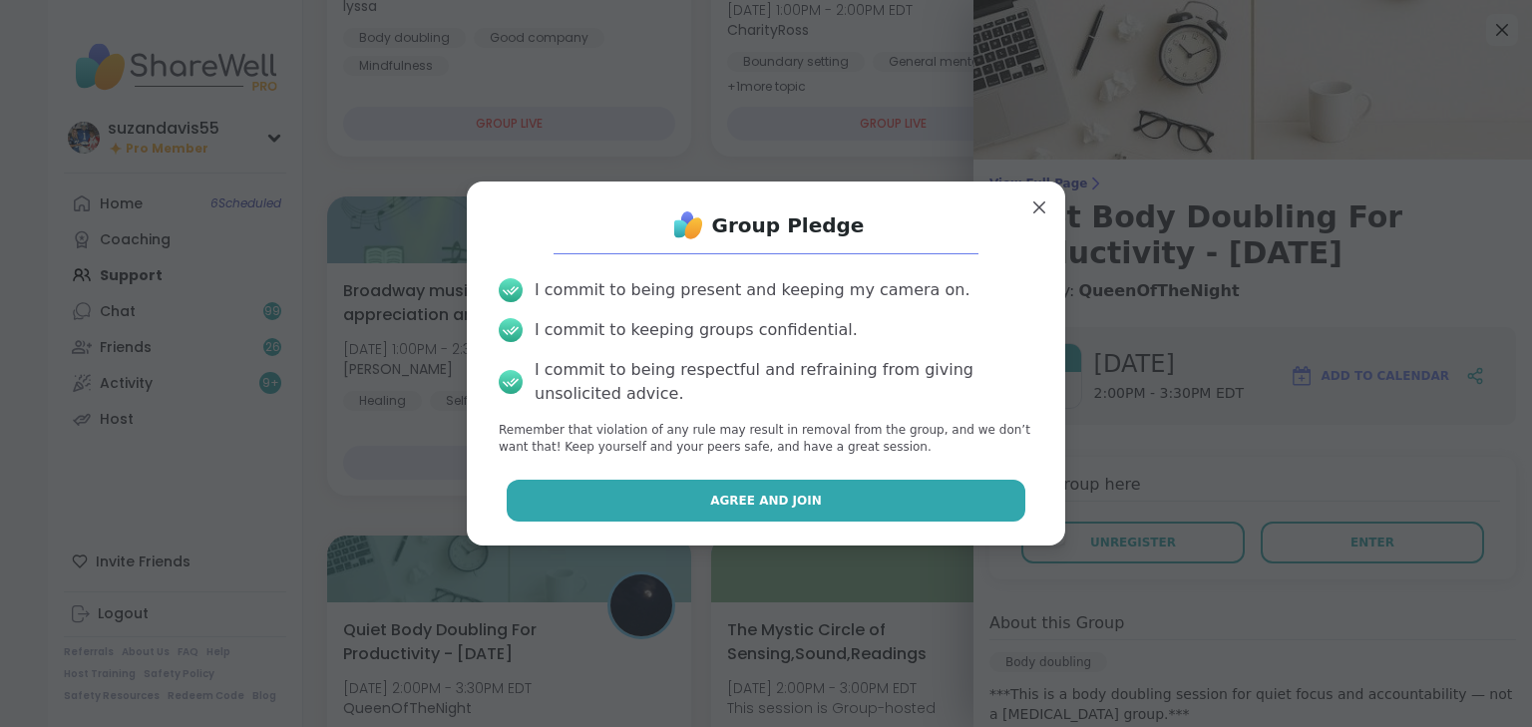
click at [898, 491] on button "Agree and Join" at bounding box center [767, 501] width 520 height 42
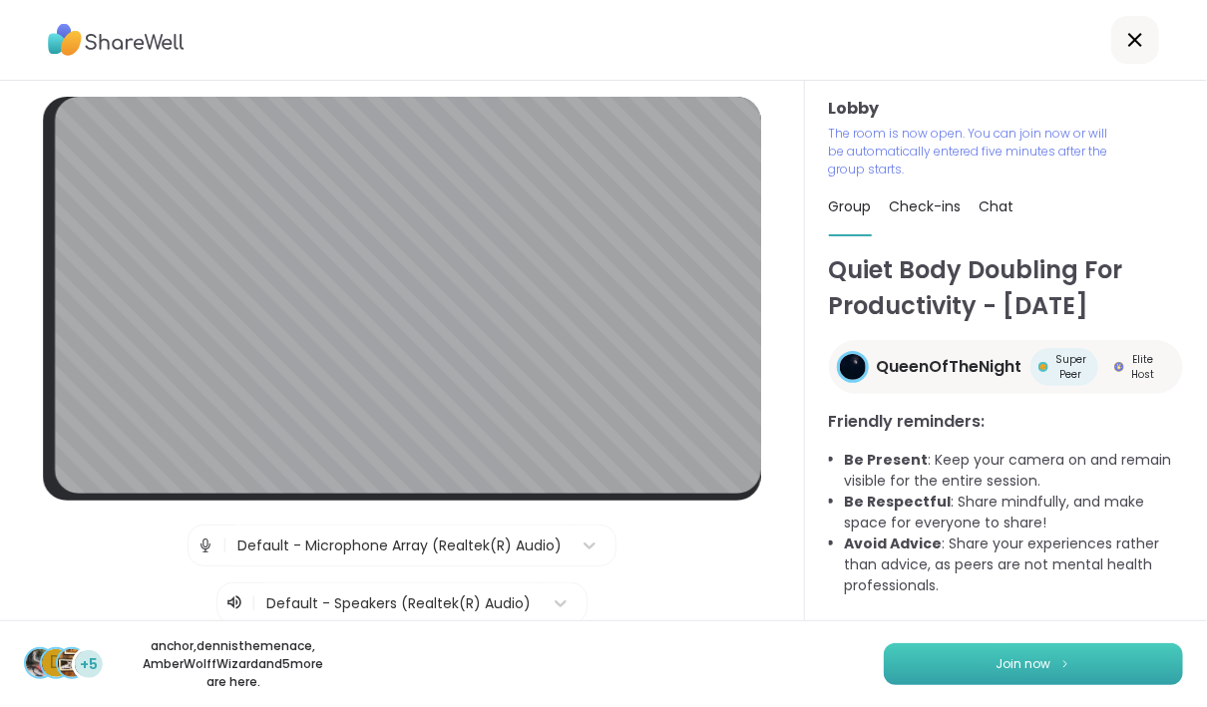
click at [997, 658] on span "Join now" at bounding box center [1024, 664] width 55 height 18
